Goal: Transaction & Acquisition: Book appointment/travel/reservation

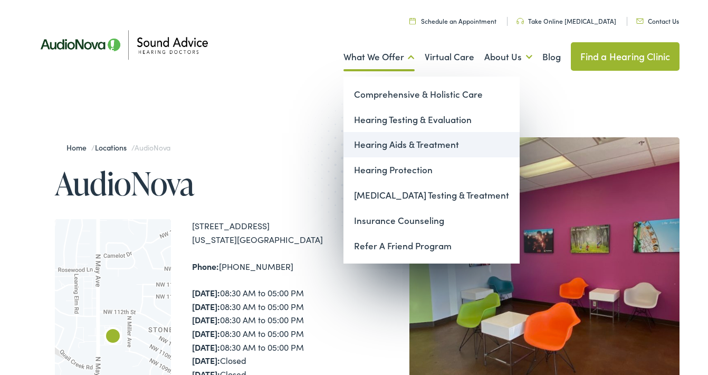
click at [394, 141] on link "Hearing Aids & Treatment" at bounding box center [432, 144] width 176 height 25
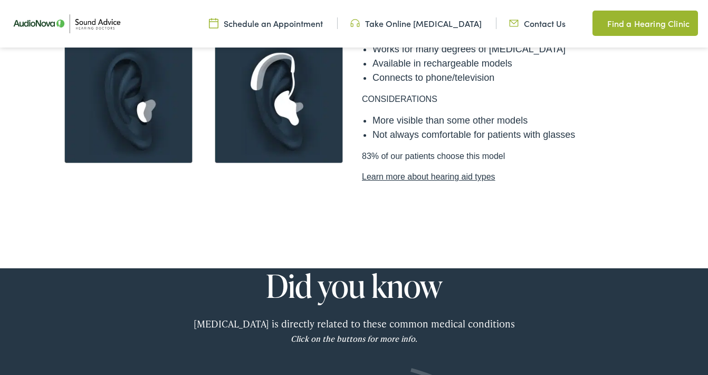
scroll to position [1005, 0]
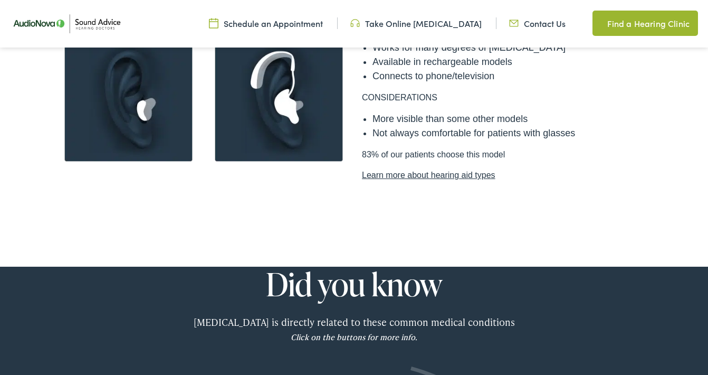
click at [417, 169] on link "Learn more about hearing aid types" at bounding box center [504, 175] width 285 height 13
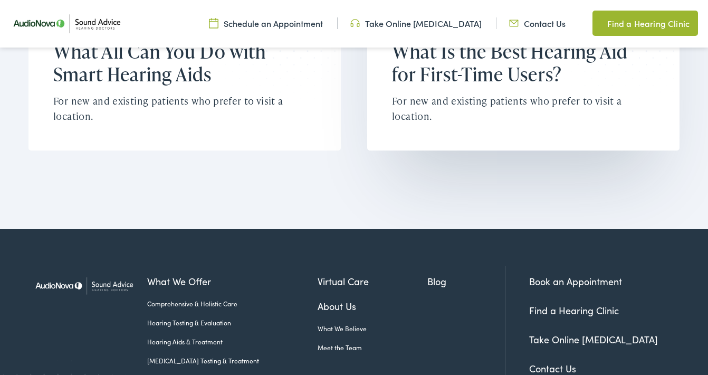
scroll to position [4044, 0]
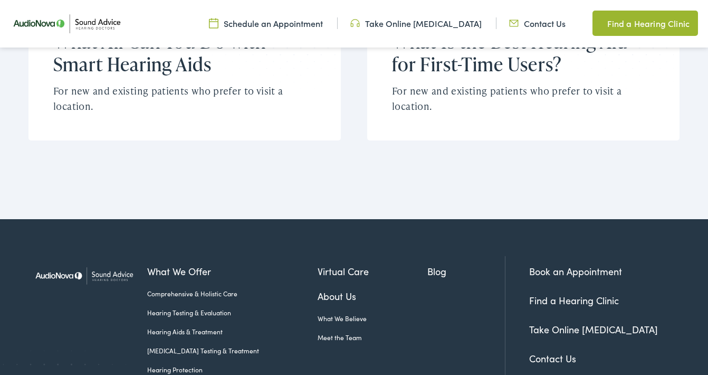
click at [330, 289] on link "About Us" at bounding box center [373, 296] width 110 height 14
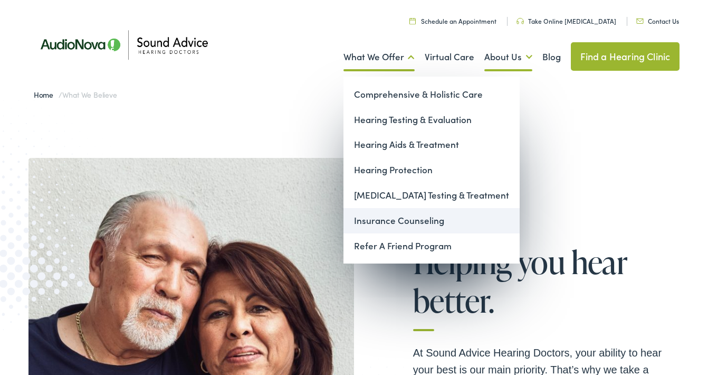
click at [379, 217] on link "Insurance Counseling" at bounding box center [432, 220] width 176 height 25
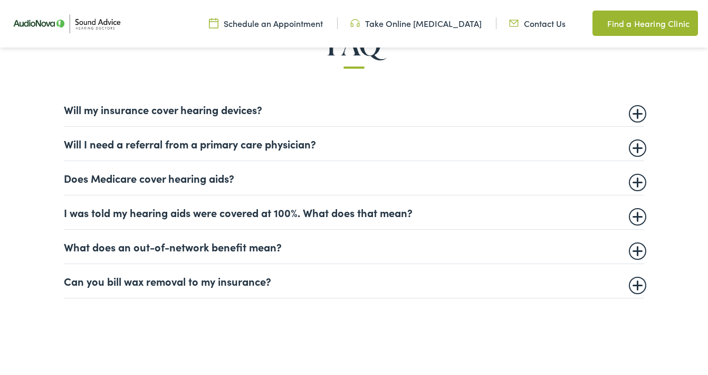
scroll to position [638, 0]
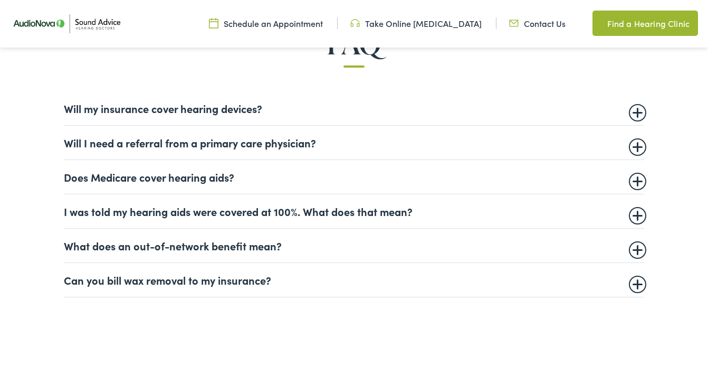
click at [632, 111] on summary "Will my insurance cover hearing devices?" at bounding box center [354, 108] width 581 height 13
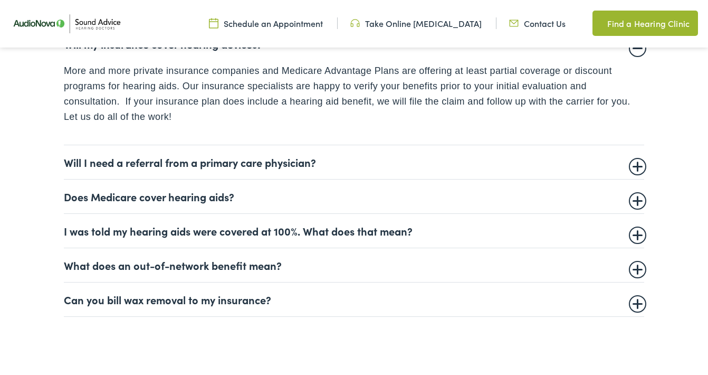
scroll to position [704, 0]
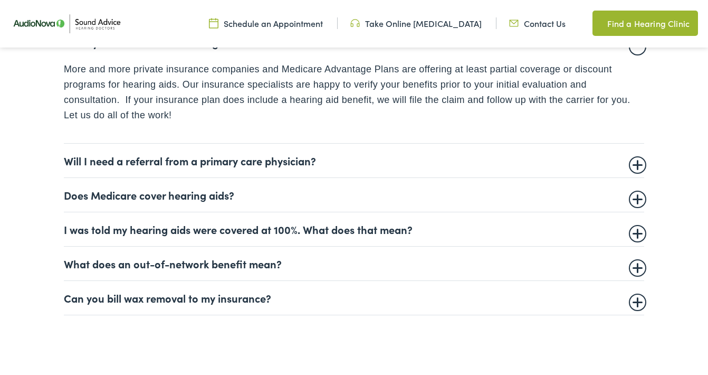
click at [638, 160] on summary "Will I need a referral from a primary care physician?" at bounding box center [354, 160] width 581 height 13
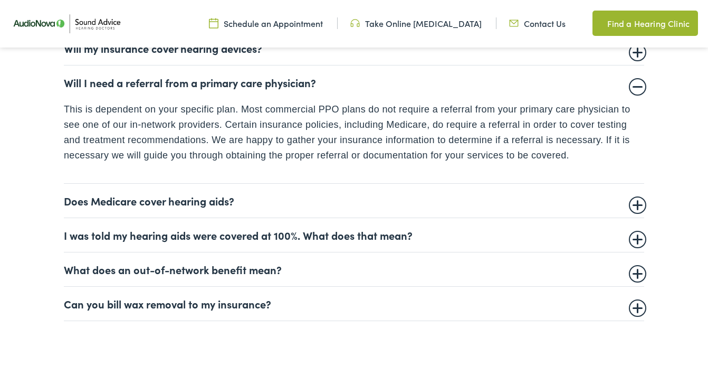
scroll to position [707, 0]
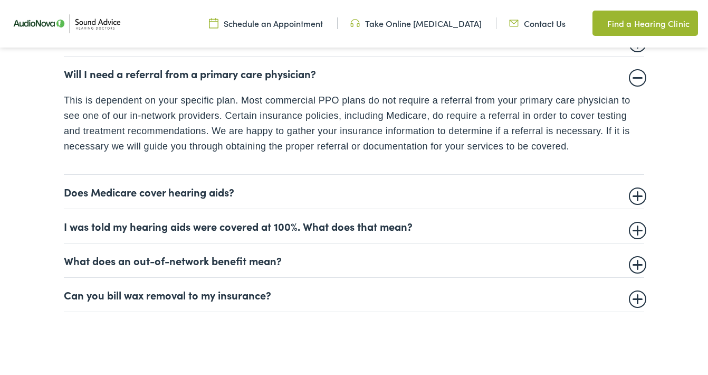
click at [638, 191] on summary "Does Medicare cover hearing aids?" at bounding box center [354, 191] width 581 height 13
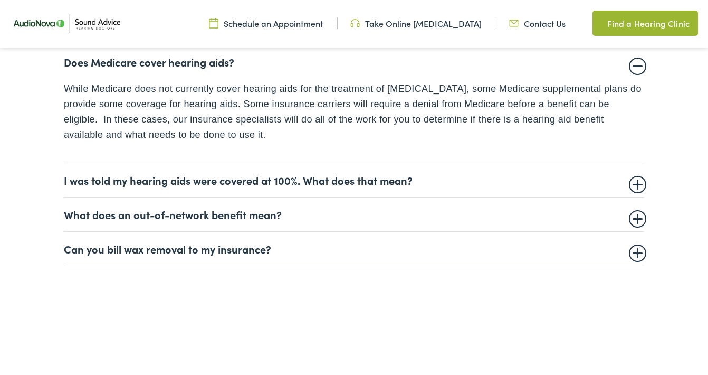
scroll to position [756, 0]
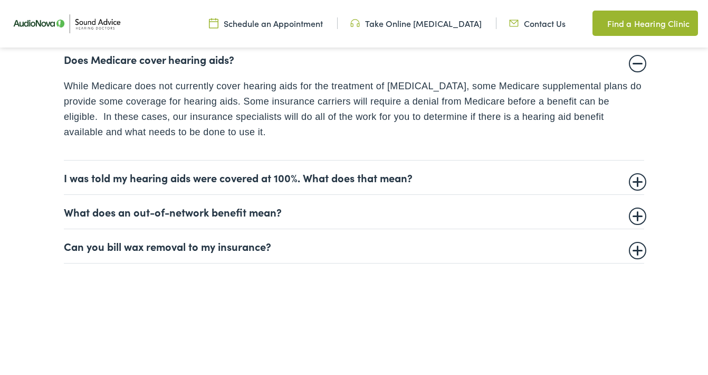
click at [637, 178] on summary "I was told my hearing aids were covered at 100%. What does that mean?" at bounding box center [354, 177] width 581 height 13
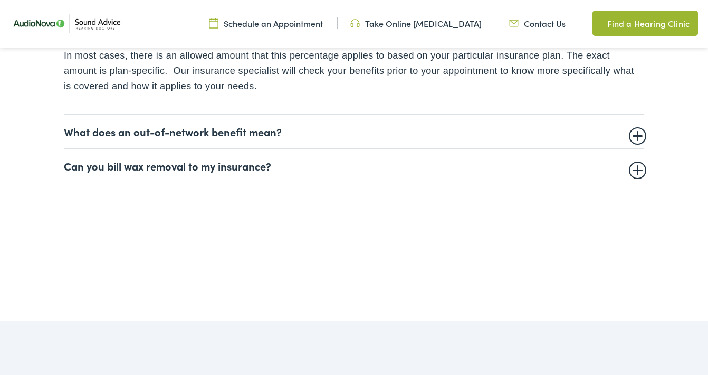
scroll to position [827, 0]
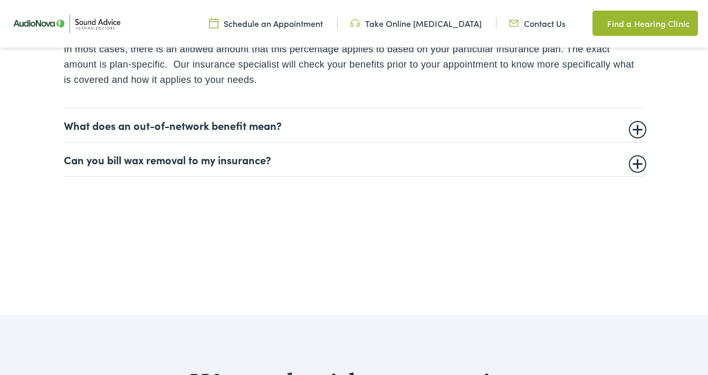
click at [638, 125] on summary "What does an out-of-network benefit mean?" at bounding box center [354, 125] width 581 height 13
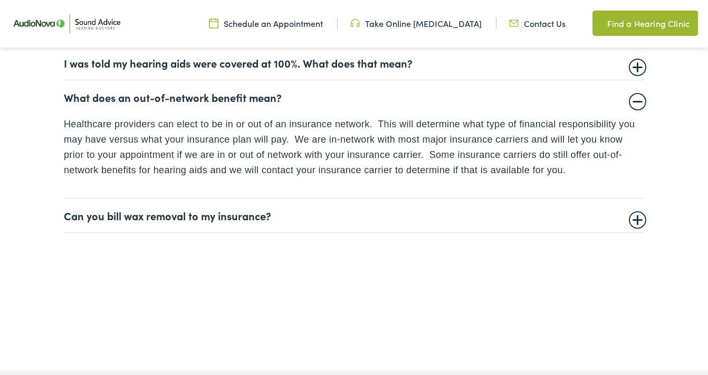
scroll to position [785, 0]
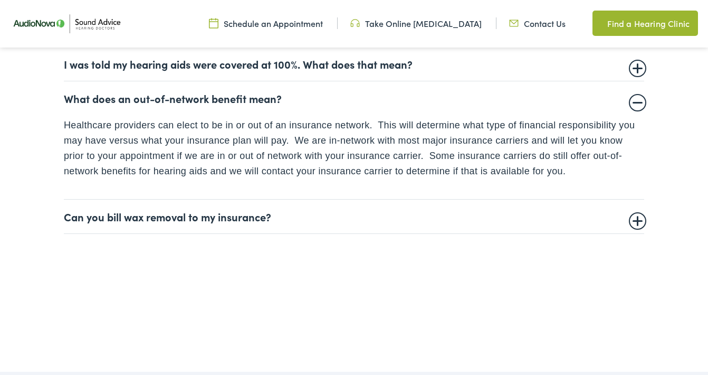
click at [636, 215] on summary "Can you bill wax removal to my insurance?" at bounding box center [354, 216] width 581 height 13
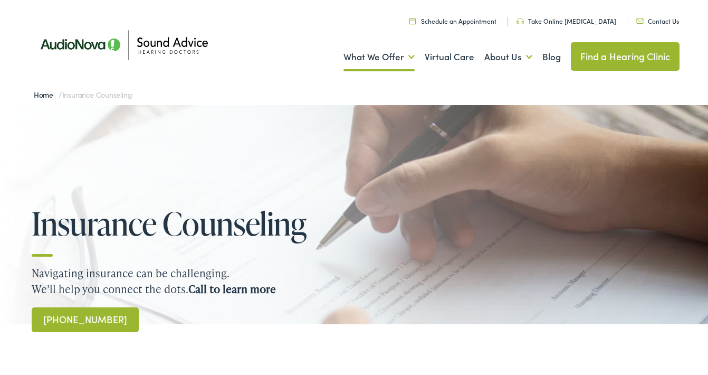
scroll to position [0, 0]
click at [443, 57] on link "Virtual Care" at bounding box center [450, 56] width 50 height 39
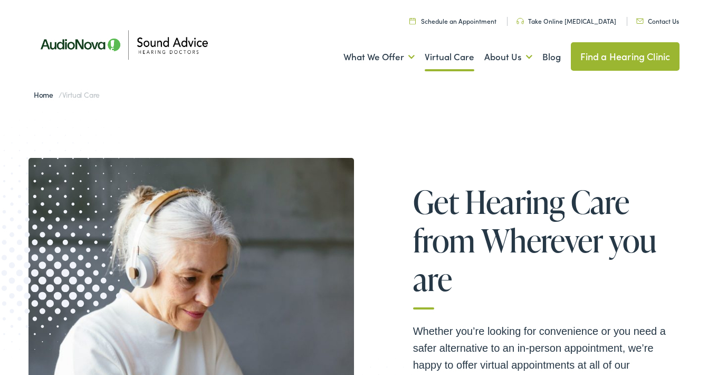
click at [453, 21] on link "Schedule an Appointment" at bounding box center [453, 20] width 87 height 9
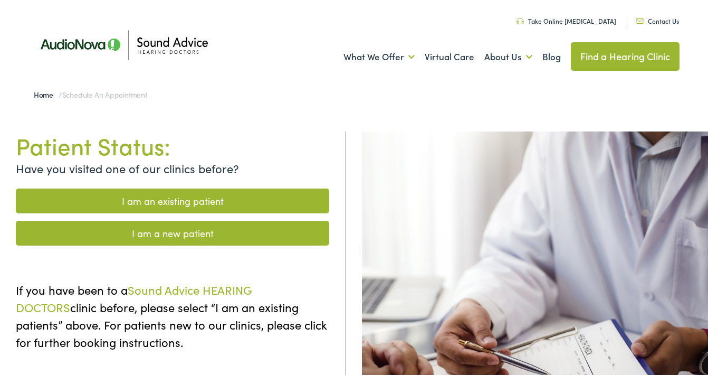
click at [198, 230] on link "I am a new patient" at bounding box center [173, 233] width 314 height 25
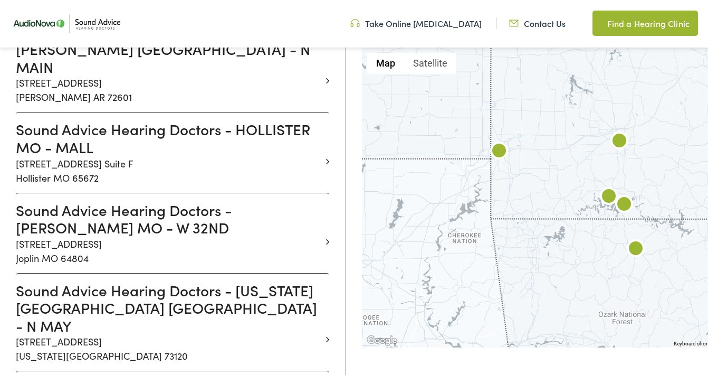
scroll to position [665, 0]
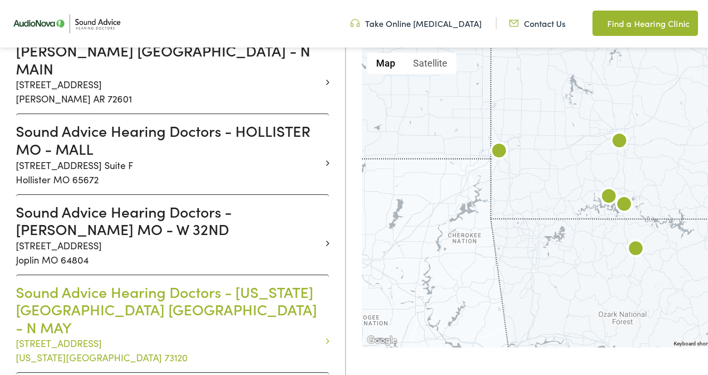
click at [132, 283] on h3 "Sound Advice Hearing Doctors - [US_STATE][GEOGRAPHIC_DATA] [GEOGRAPHIC_DATA] - …" at bounding box center [169, 309] width 306 height 53
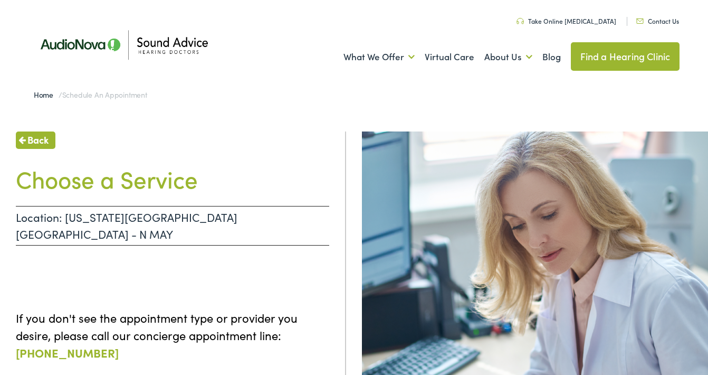
click at [109, 181] on h1 "Choose a Service" at bounding box center [173, 179] width 314 height 28
click at [149, 180] on h1 "Choose a Service" at bounding box center [173, 179] width 314 height 28
click at [93, 217] on p "Location: [US_STATE][GEOGRAPHIC_DATA] [GEOGRAPHIC_DATA] - N MAY" at bounding box center [173, 226] width 314 height 40
click at [87, 179] on h1 "Choose a Service" at bounding box center [173, 179] width 314 height 28
click at [37, 137] on span "Back" at bounding box center [37, 139] width 21 height 14
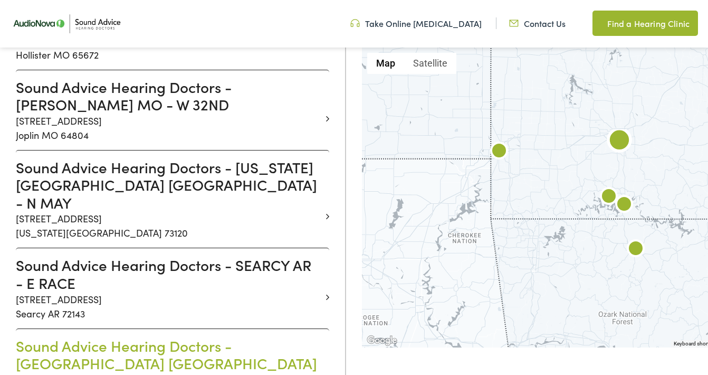
scroll to position [780, 0]
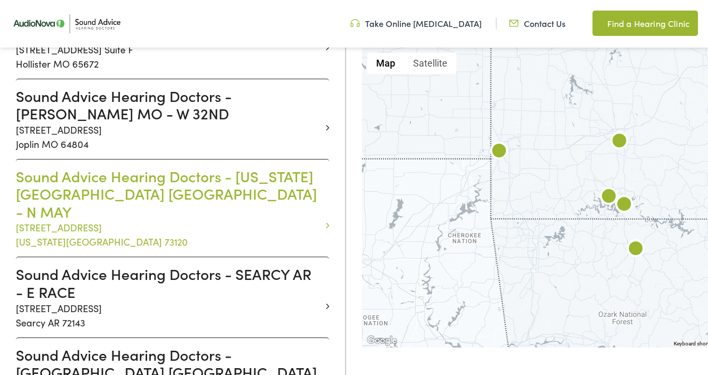
click at [124, 167] on h3 "Sound Advice Hearing Doctors - [US_STATE][GEOGRAPHIC_DATA] [GEOGRAPHIC_DATA] - …" at bounding box center [169, 193] width 306 height 53
